Goal: Find specific page/section: Find specific page/section

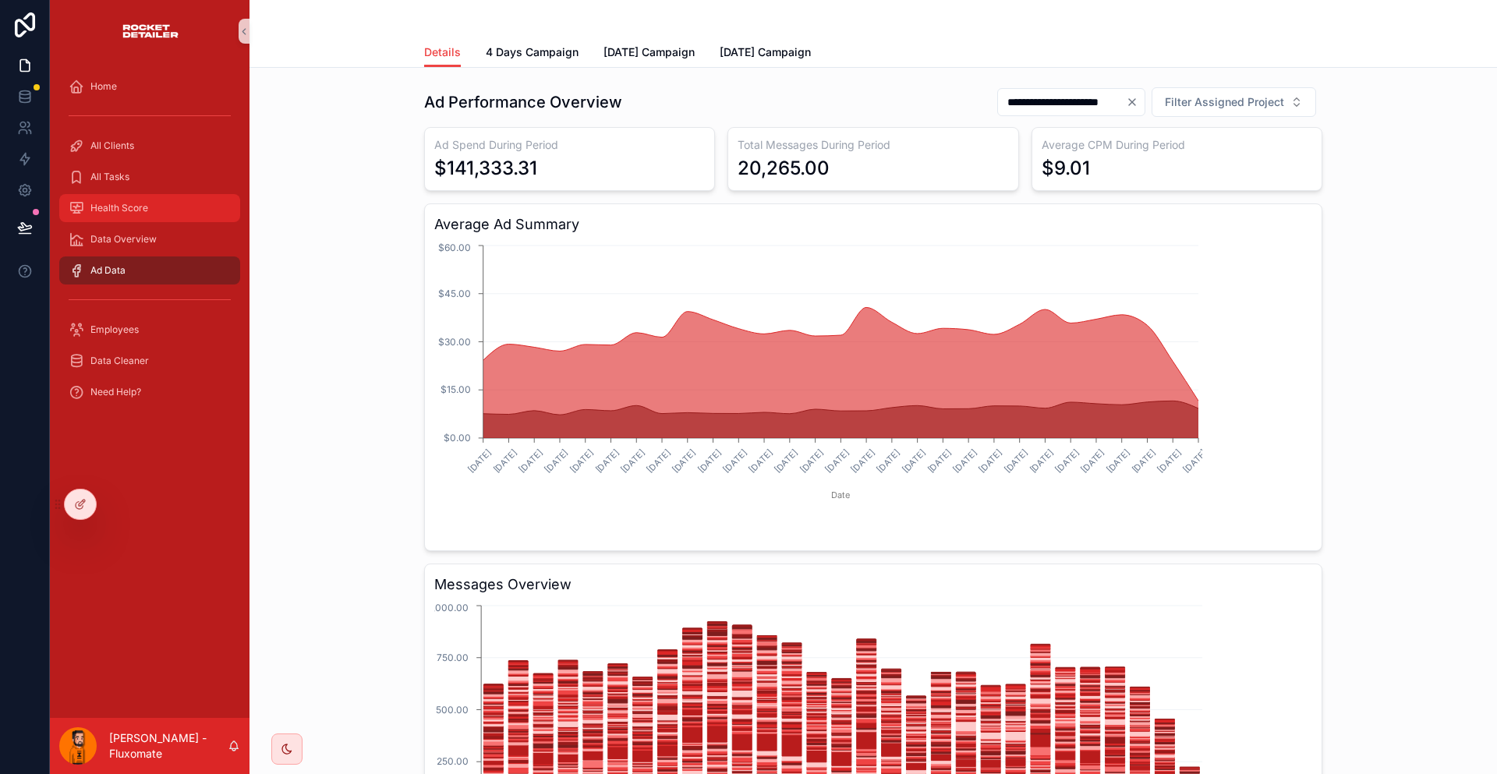
click at [138, 196] on div "Health Score" at bounding box center [150, 208] width 162 height 25
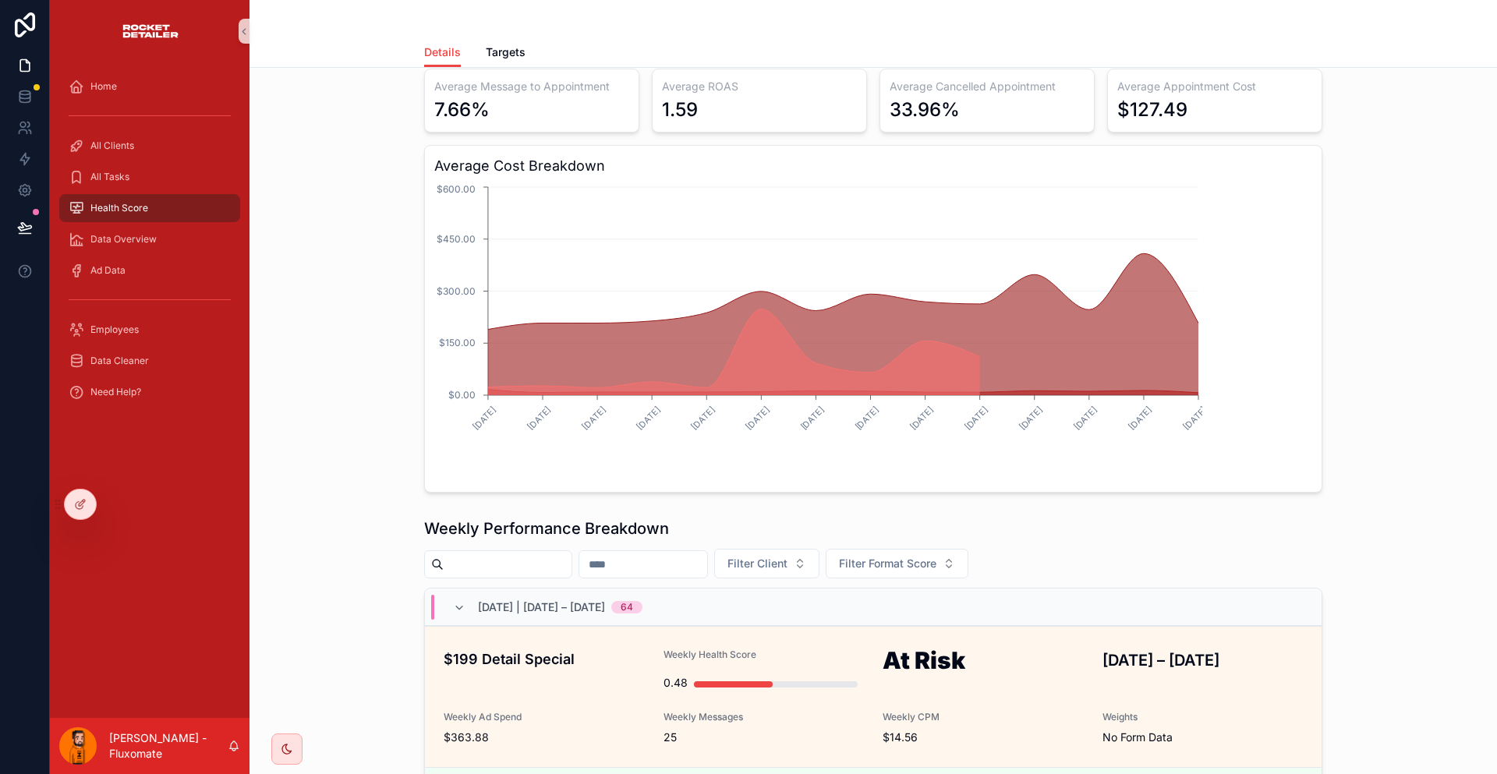
scroll to position [156, 0]
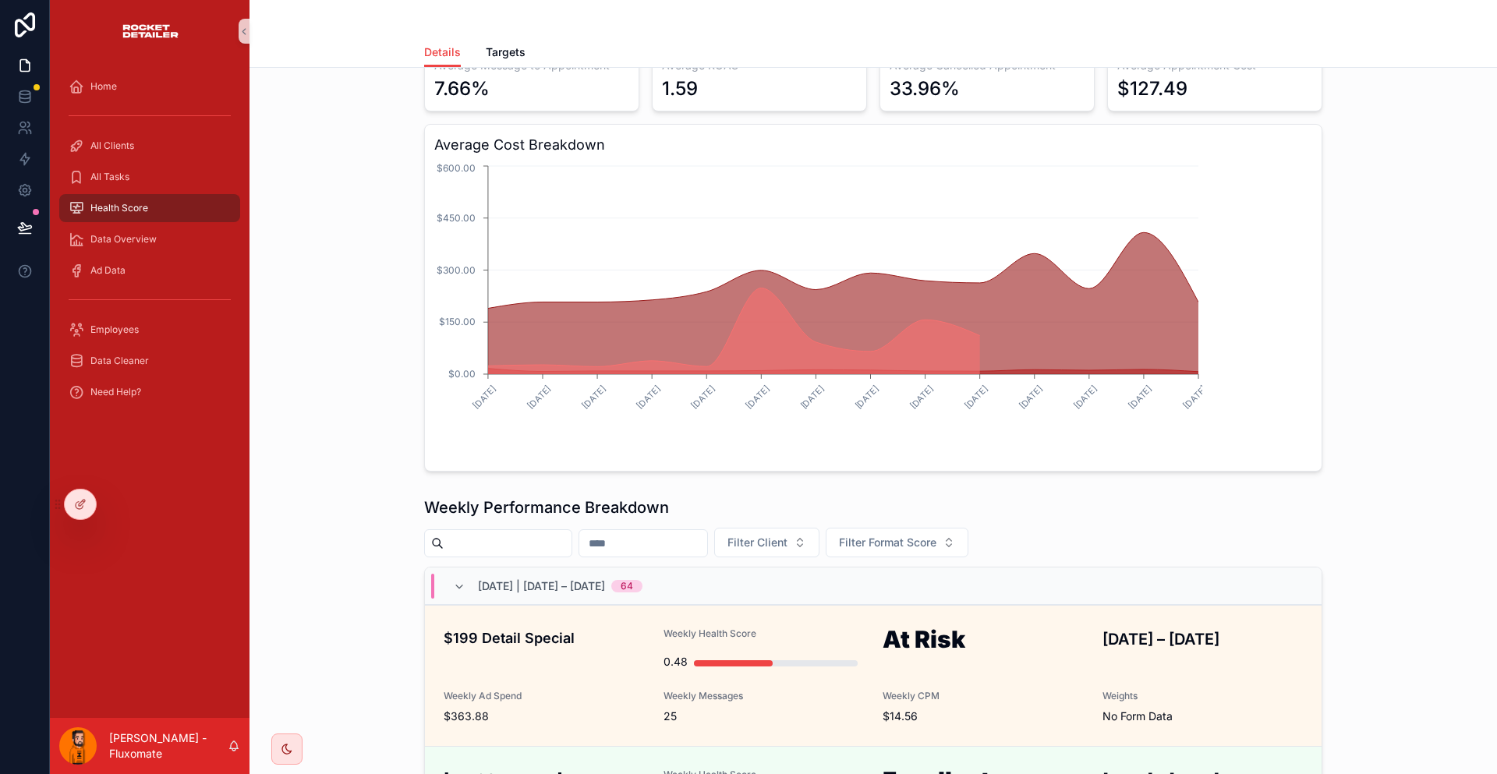
click at [968, 528] on button "Filter Format Score" at bounding box center [897, 543] width 143 height 30
click at [957, 513] on div "Critical" at bounding box center [955, 518] width 187 height 25
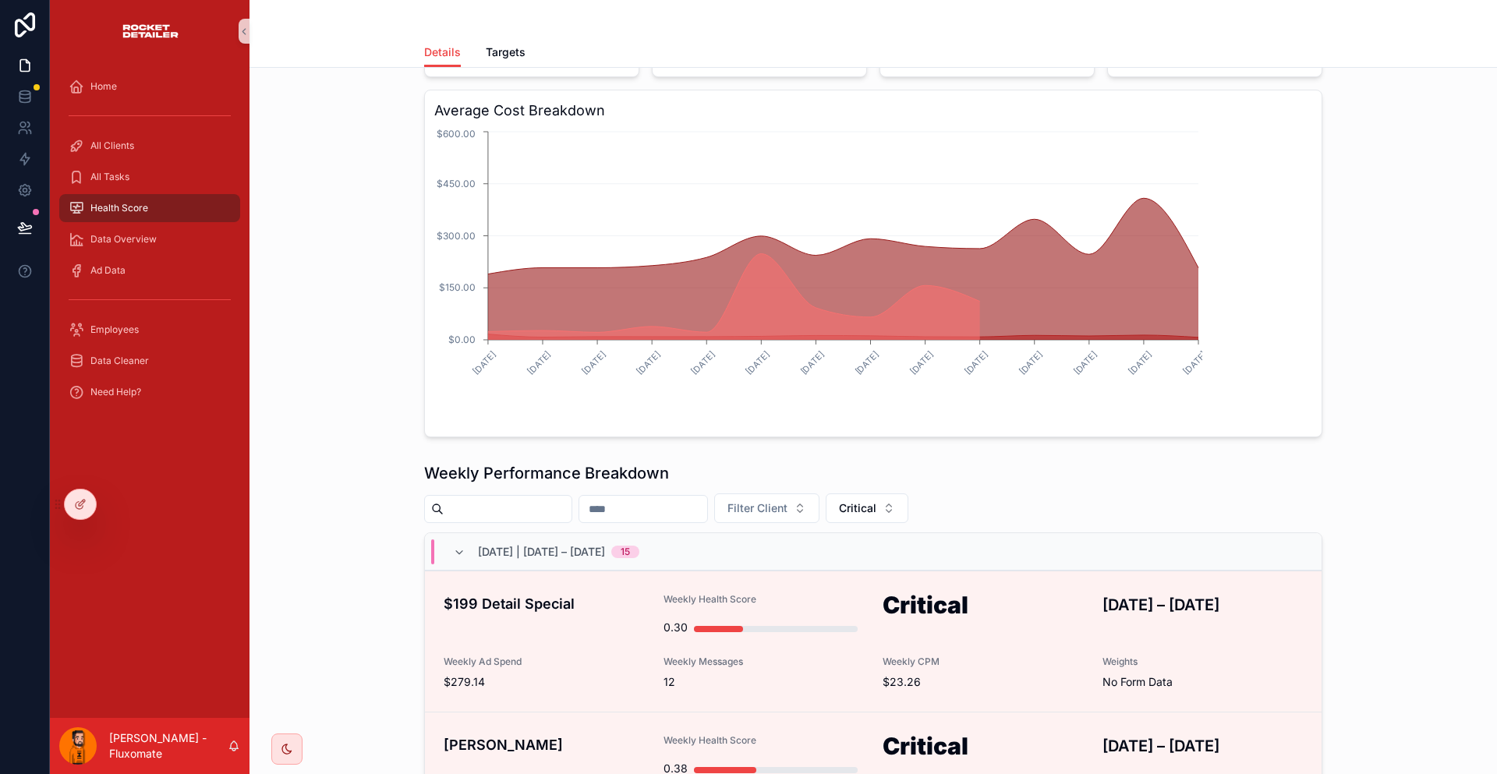
scroll to position [270, 0]
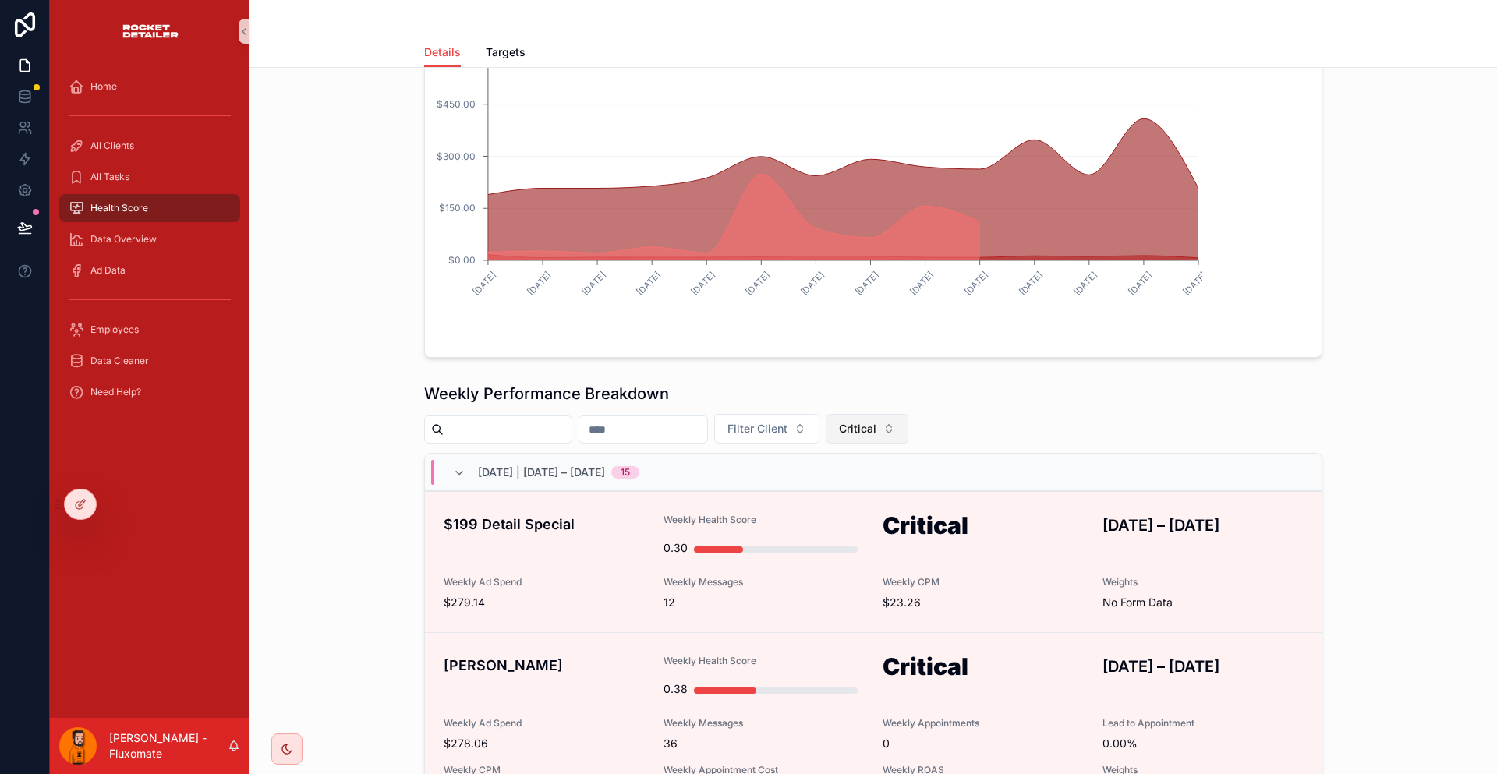
click at [876, 421] on span "Critical" at bounding box center [857, 429] width 37 height 16
click at [901, 406] on div "None" at bounding box center [928, 404] width 187 height 25
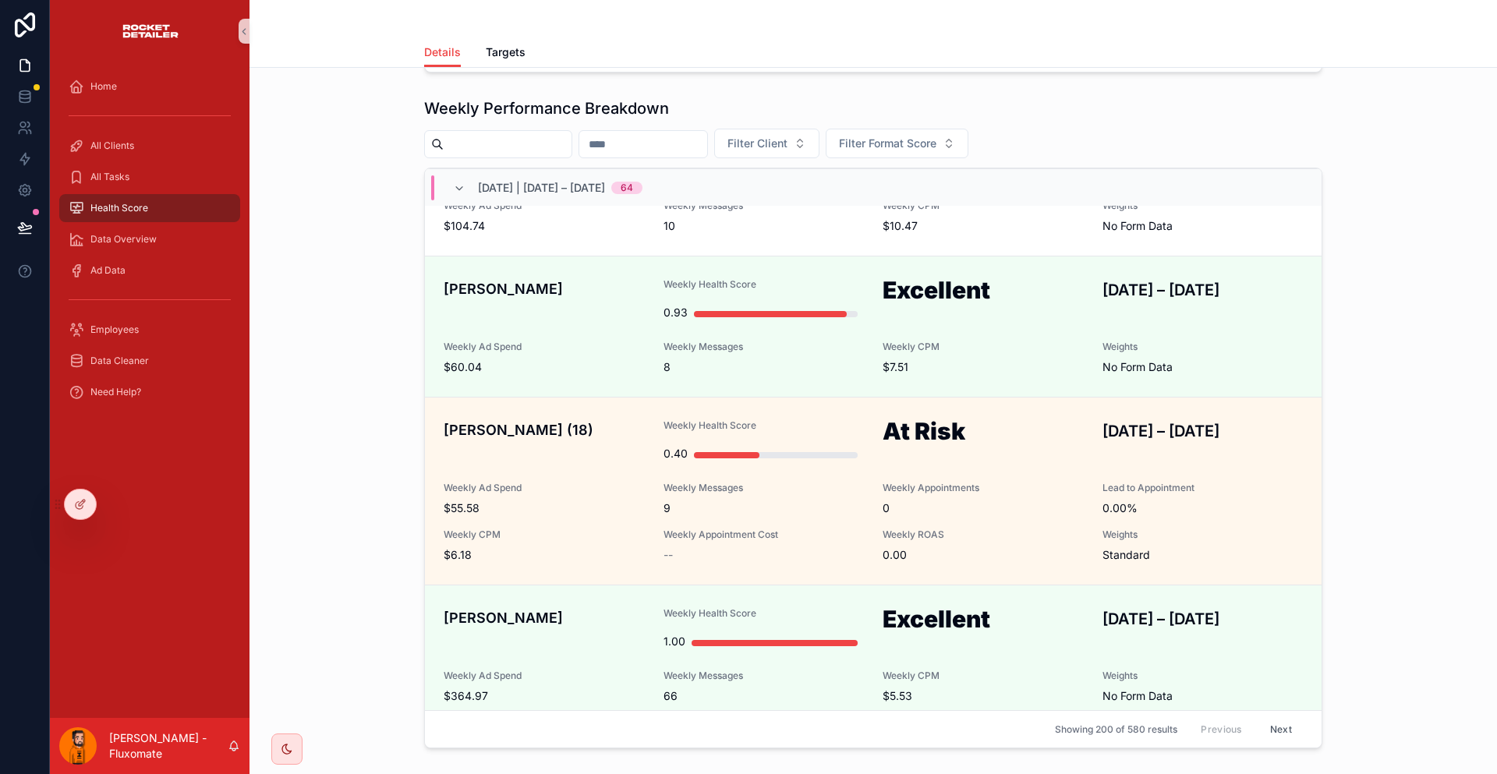
scroll to position [2534, 0]
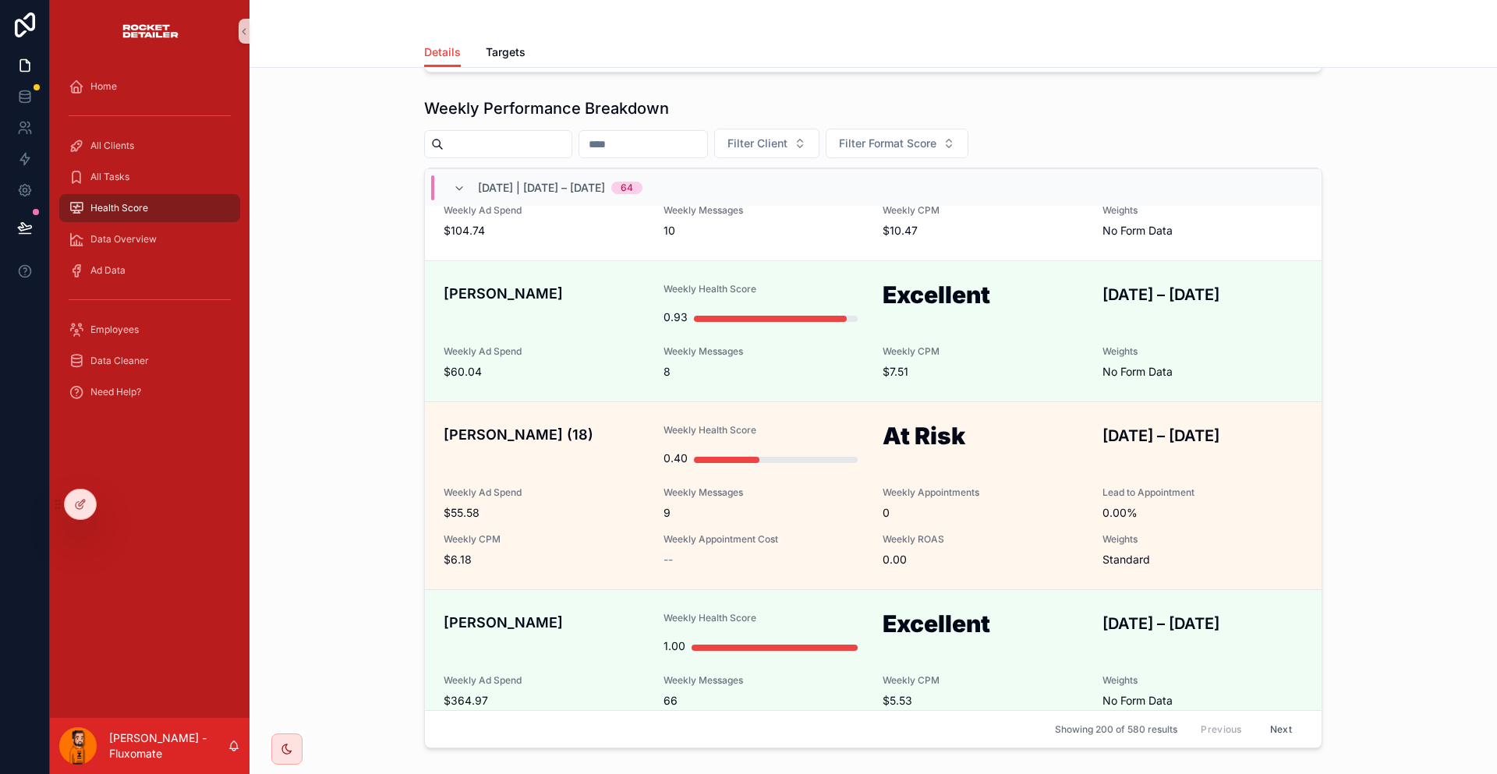
click at [1013, 753] on div "Good" at bounding box center [982, 778] width 201 height 50
